Goal: Information Seeking & Learning: Learn about a topic

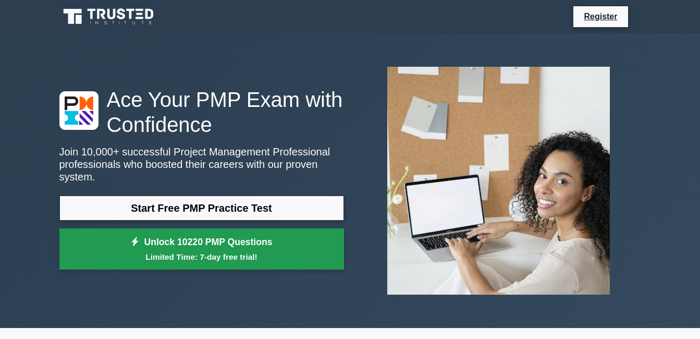
click at [143, 233] on link "Unlock 10220 PMP Questions Limited Time: 7-day free trial!" at bounding box center [201, 249] width 285 height 42
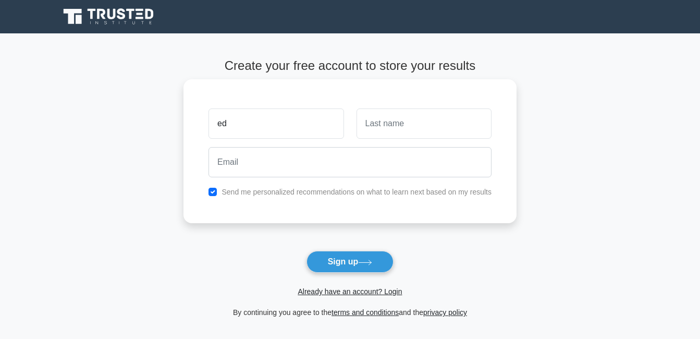
type input "e"
type input "meeeeeee"
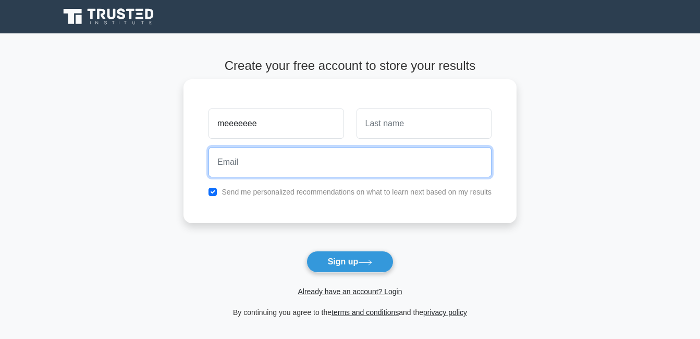
click at [313, 162] on input "email" at bounding box center [350, 162] width 283 height 30
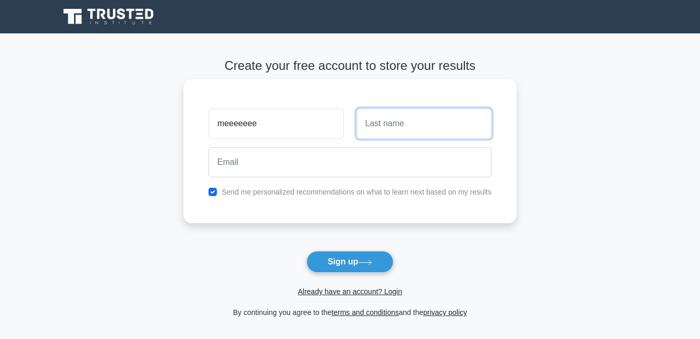
click at [400, 123] on input "text" at bounding box center [424, 123] width 135 height 30
type input "youuuu"
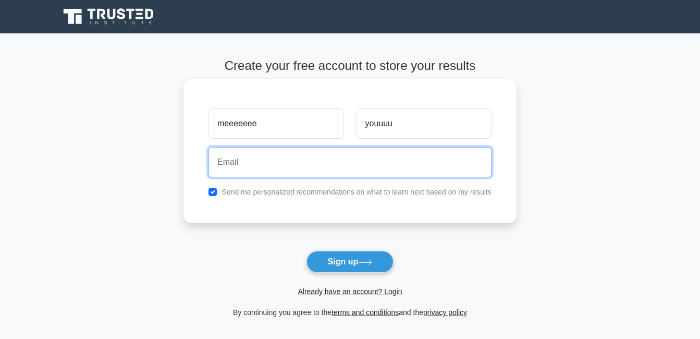
click at [362, 168] on input "email" at bounding box center [350, 162] width 283 height 30
type input "edupurpose@gmail.c"
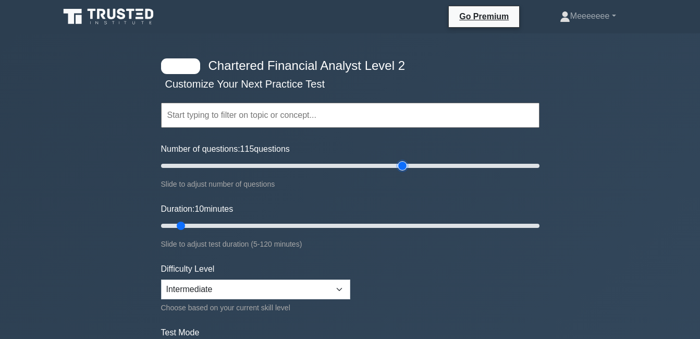
drag, startPoint x: 177, startPoint y: 164, endPoint x: 399, endPoint y: 167, distance: 222.6
type input "130"
click at [399, 167] on input "Number of questions: 115 questions" at bounding box center [350, 166] width 379 height 13
click at [345, 290] on select "Beginner Intermediate Expert" at bounding box center [255, 289] width 189 height 20
click at [161, 279] on select "Beginner Intermediate Expert" at bounding box center [255, 289] width 189 height 20
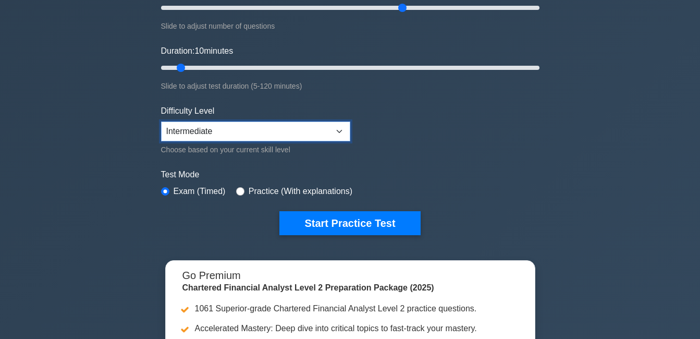
scroll to position [175, 0]
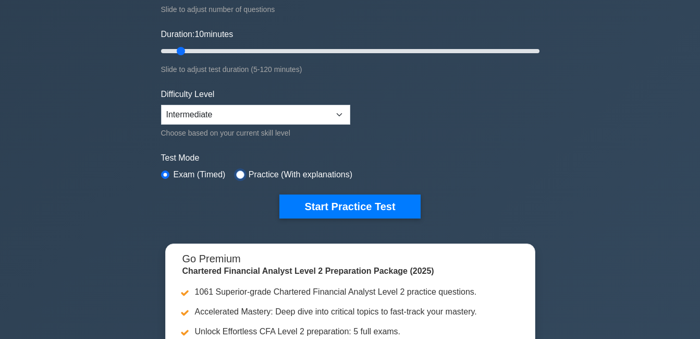
click at [239, 175] on input "radio" at bounding box center [240, 174] width 8 height 8
radio input "true"
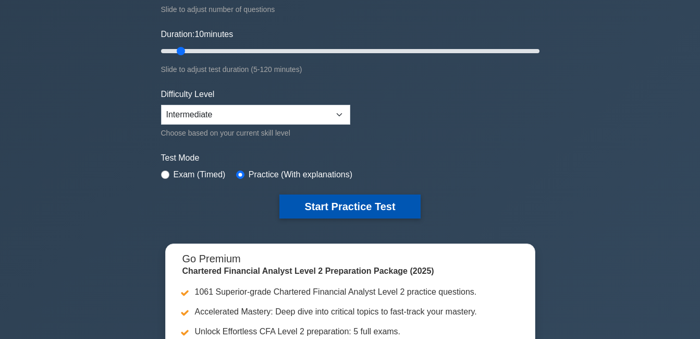
click at [330, 196] on button "Start Practice Test" at bounding box center [349, 206] width 141 height 24
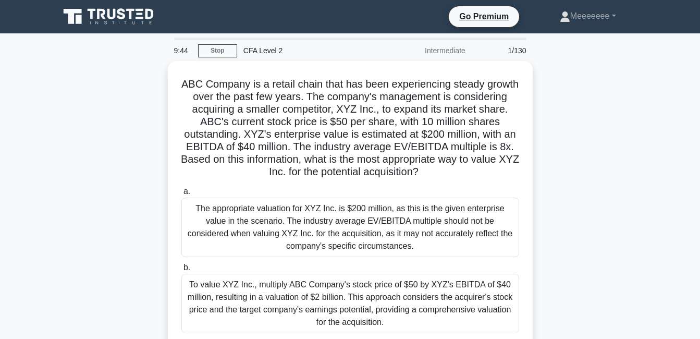
click at [249, 54] on div "CFA Level 2" at bounding box center [308, 50] width 143 height 21
drag, startPoint x: 265, startPoint y: 47, endPoint x: 213, endPoint y: 56, distance: 53.0
click at [213, 56] on div "9:42 Stop CFA Level 2 Intermediate 1/130" at bounding box center [350, 50] width 365 height 21
click at [213, 56] on link "Stop" at bounding box center [217, 50] width 39 height 13
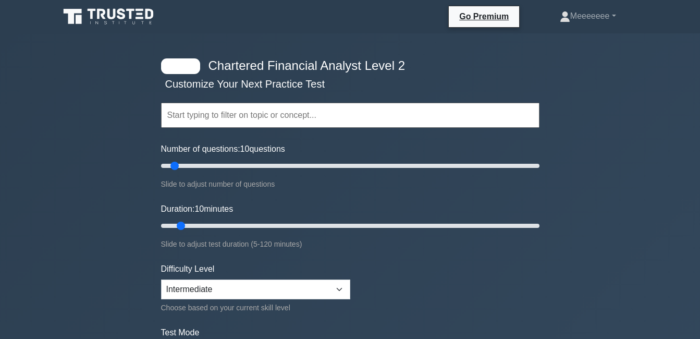
click at [224, 116] on input "text" at bounding box center [350, 115] width 379 height 25
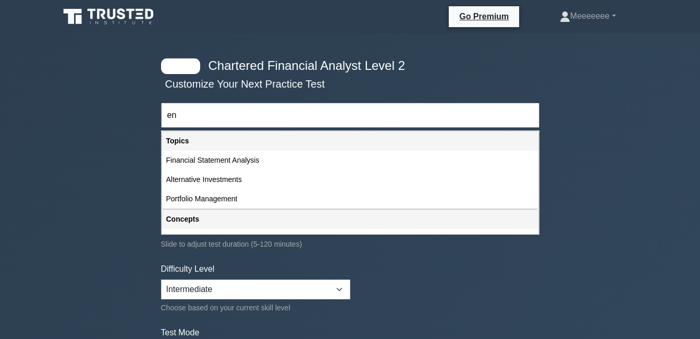
type input "e"
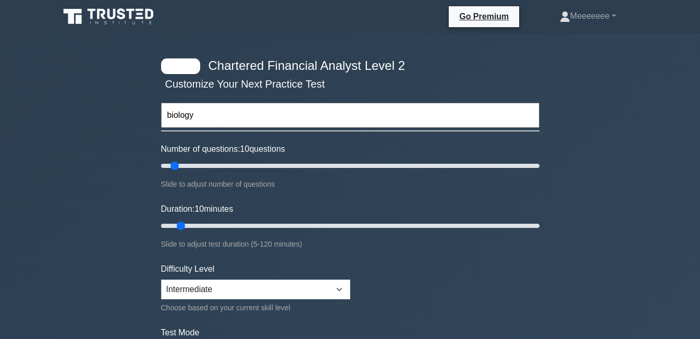
type input "biology"
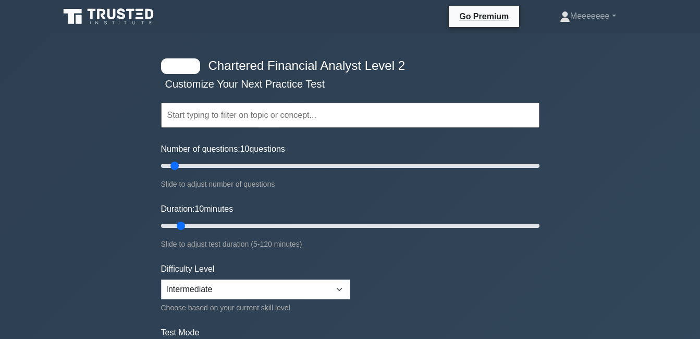
click at [212, 116] on input "text" at bounding box center [350, 115] width 379 height 25
type input "b"
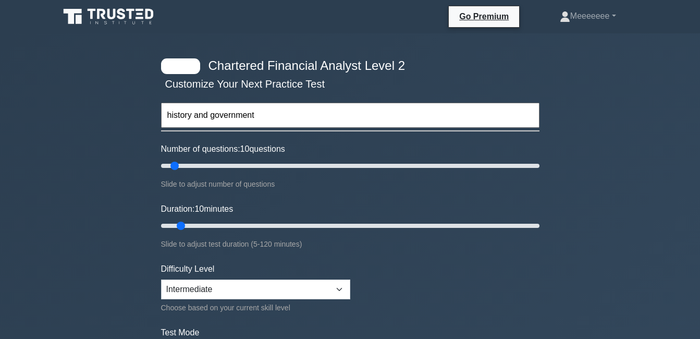
type input "history and government"
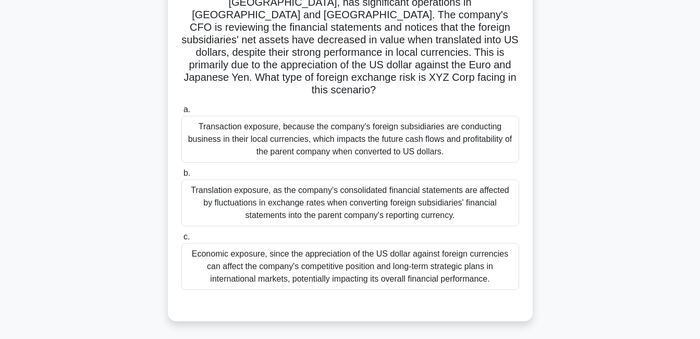
scroll to position [95, 0]
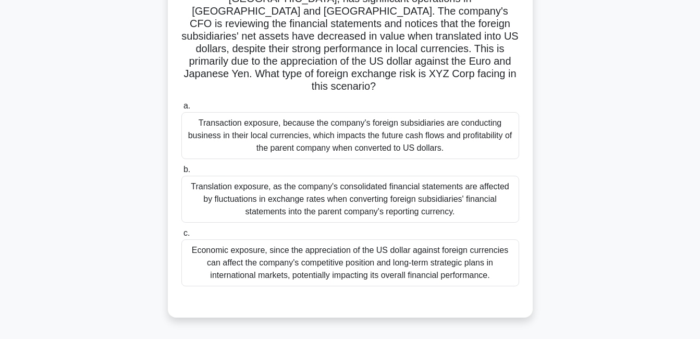
click at [358, 118] on div "Transaction exposure, because the company's foreign subsidiaries are conducting…" at bounding box center [350, 135] width 338 height 47
click at [181, 109] on input "a. Transaction exposure, because the company's foreign subsidiaries are conduct…" at bounding box center [181, 106] width 0 height 7
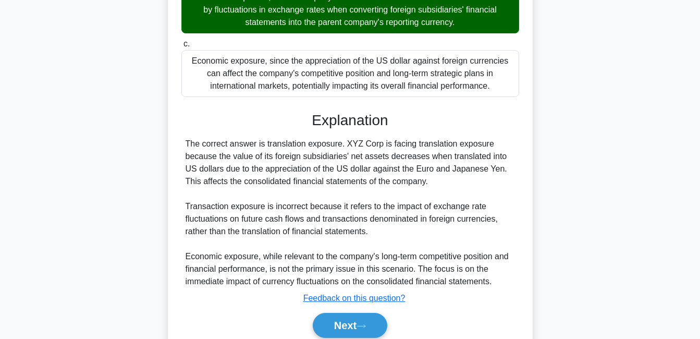
scroll to position [317, 0]
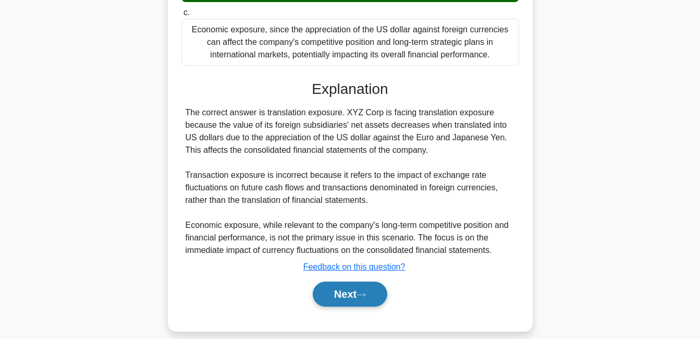
click at [340, 285] on button "Next" at bounding box center [350, 294] width 75 height 25
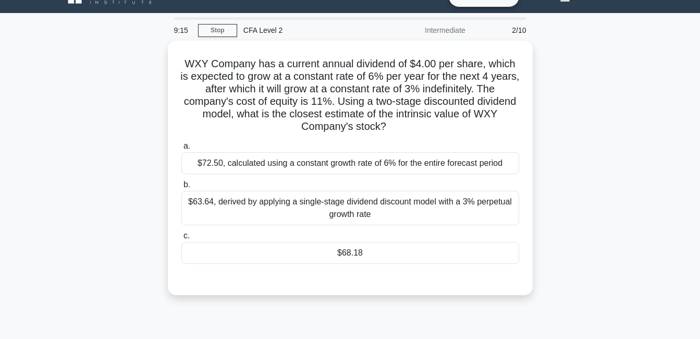
scroll to position [0, 0]
